Goal: Transaction & Acquisition: Purchase product/service

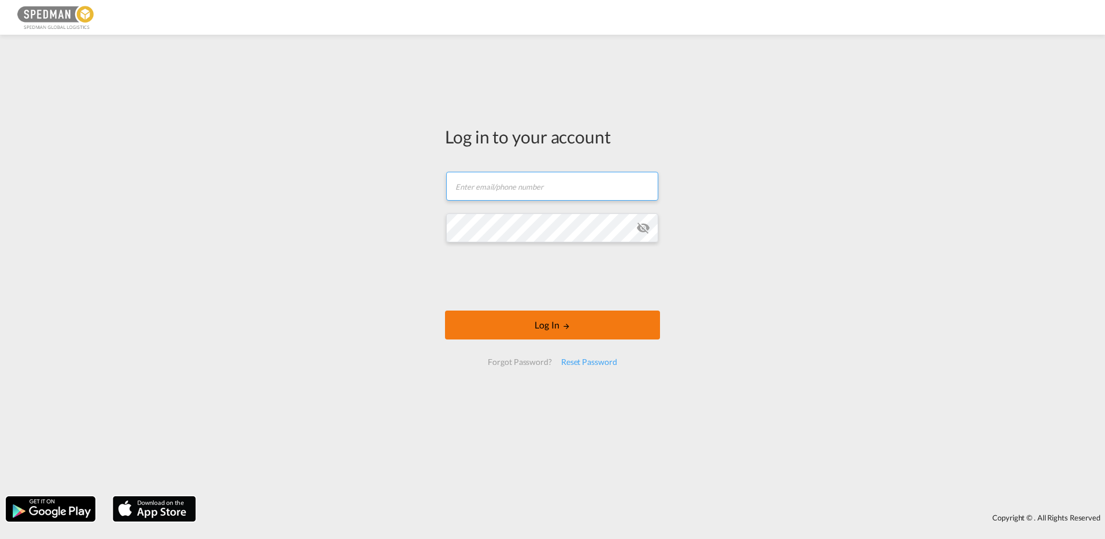
type input "[EMAIL_ADDRESS][DOMAIN_NAME]"
click at [619, 319] on button "Log In" at bounding box center [552, 324] width 215 height 29
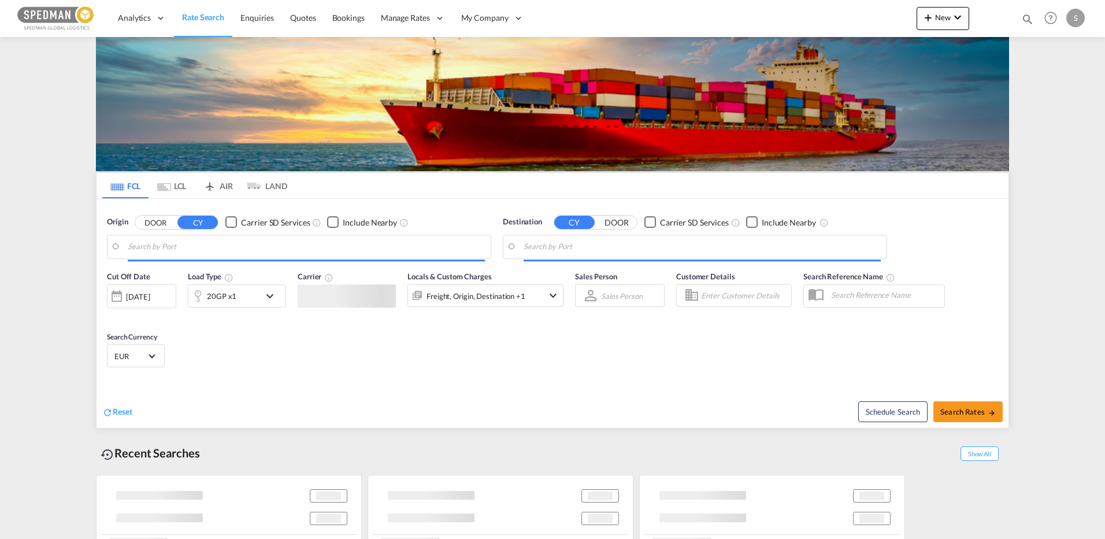
type input "[GEOGRAPHIC_DATA] ([GEOGRAPHIC_DATA]), DKCPH"
type input "[GEOGRAPHIC_DATA], PHMNL"
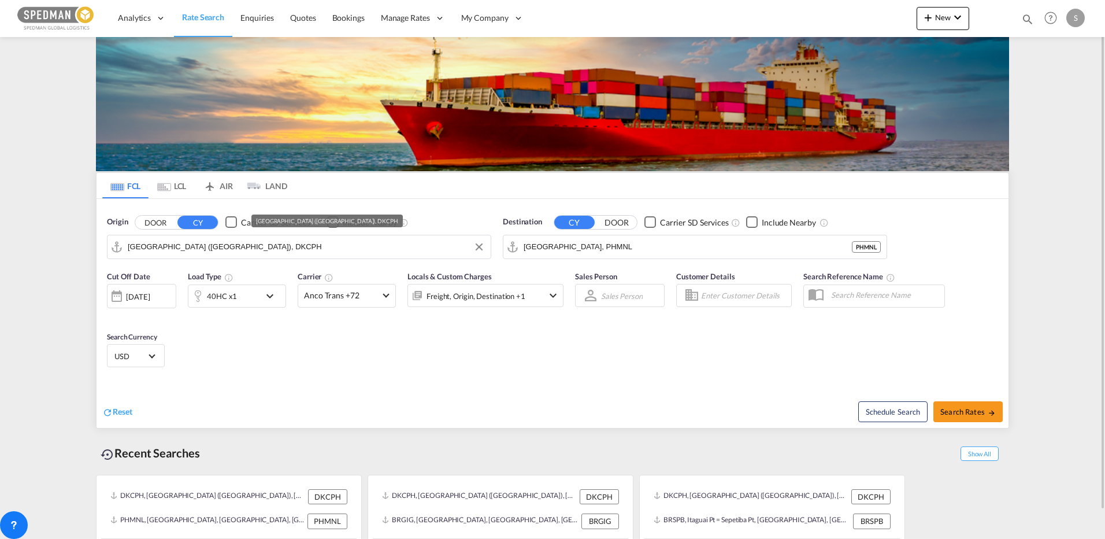
click at [255, 254] on input "[GEOGRAPHIC_DATA] ([GEOGRAPHIC_DATA]), DKCPH" at bounding box center [306, 246] width 357 height 17
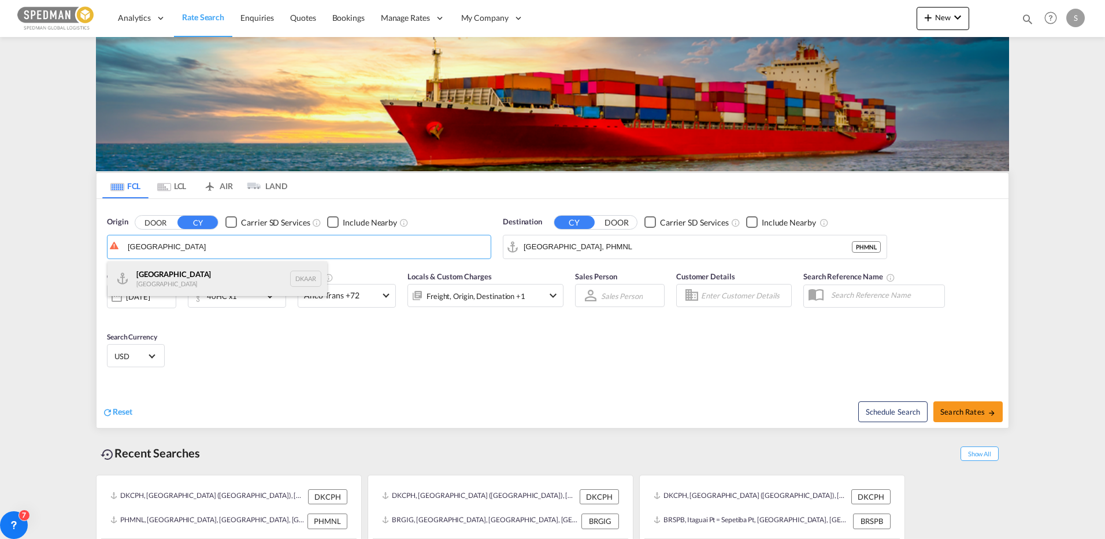
click at [170, 284] on div "Aarhus [GEOGRAPHIC_DATA] DKAAR" at bounding box center [217, 278] width 220 height 35
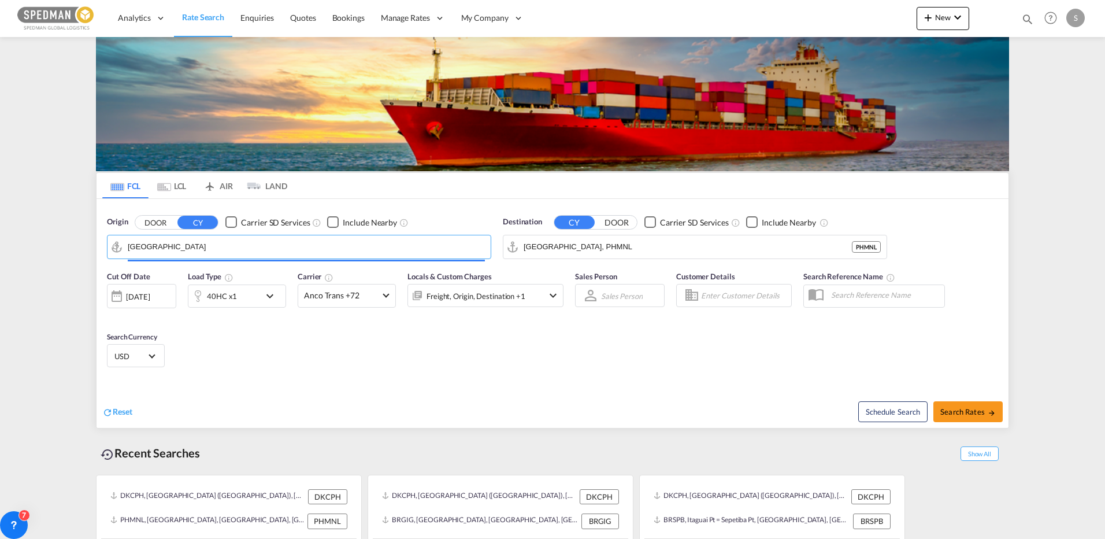
type input "[GEOGRAPHIC_DATA], [GEOGRAPHIC_DATA]"
click at [595, 238] on md-autocomplete "[GEOGRAPHIC_DATA], PHMNL" at bounding box center [702, 247] width 357 height 20
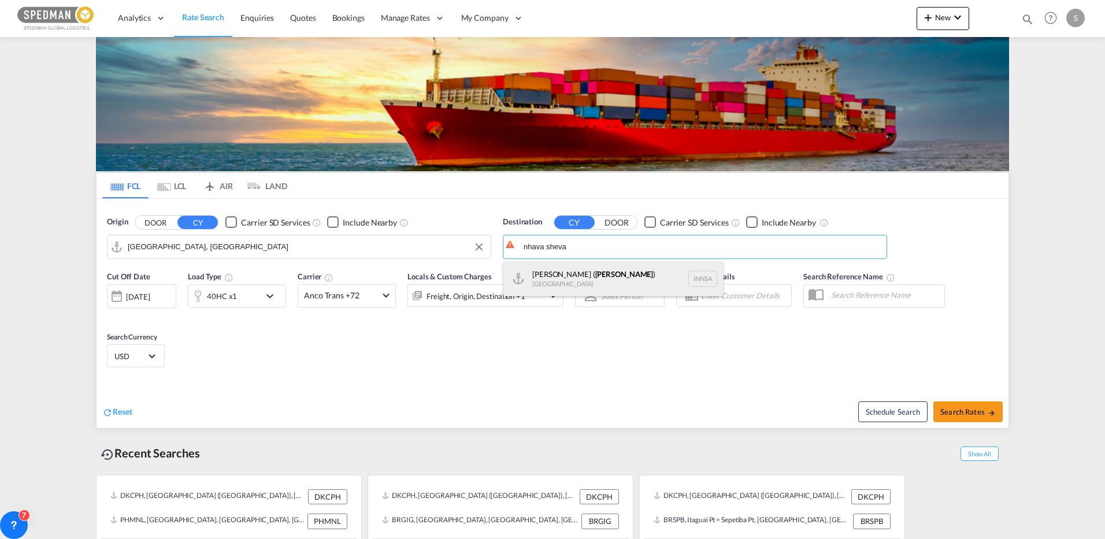
click at [576, 275] on div "[PERSON_NAME] ( [GEOGRAPHIC_DATA] ) [GEOGRAPHIC_DATA] [GEOGRAPHIC_DATA]" at bounding box center [613, 278] width 220 height 35
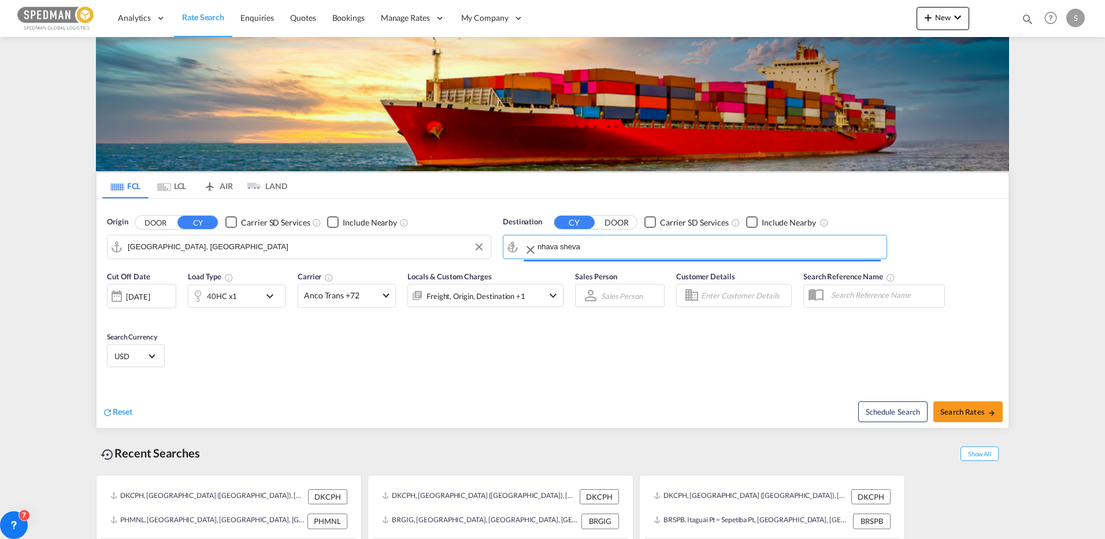
type input "[PERSON_NAME] ([PERSON_NAME]), [GEOGRAPHIC_DATA]"
click at [276, 296] on md-icon "icon-chevron-down" at bounding box center [273, 296] width 20 height 14
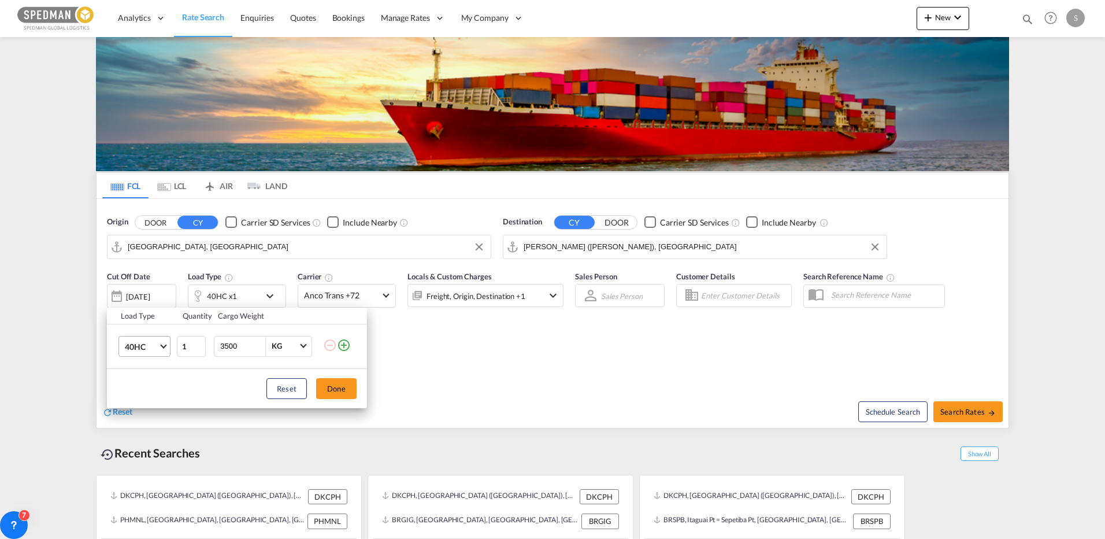
click at [164, 347] on span "Choose: \a40HC" at bounding box center [163, 345] width 6 height 6
click at [150, 301] on md-option "20GP" at bounding box center [155, 291] width 79 height 28
click at [329, 388] on button "Done" at bounding box center [336, 388] width 40 height 21
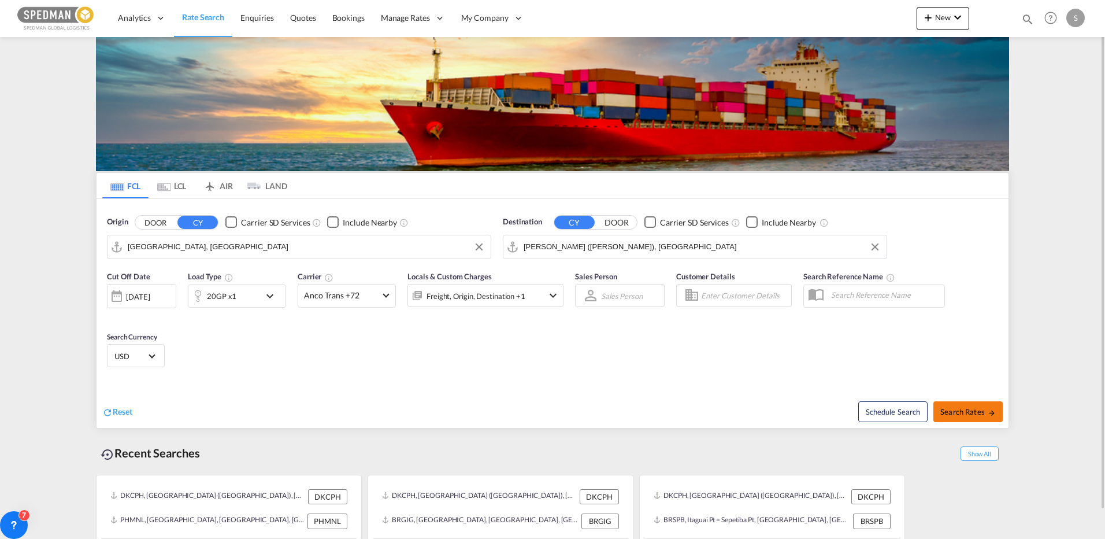
click at [984, 411] on span "Search Rates" at bounding box center [967, 411] width 55 height 9
type input "DKAAR to INNSA / [DATE]"
